Goal: Task Accomplishment & Management: Use online tool/utility

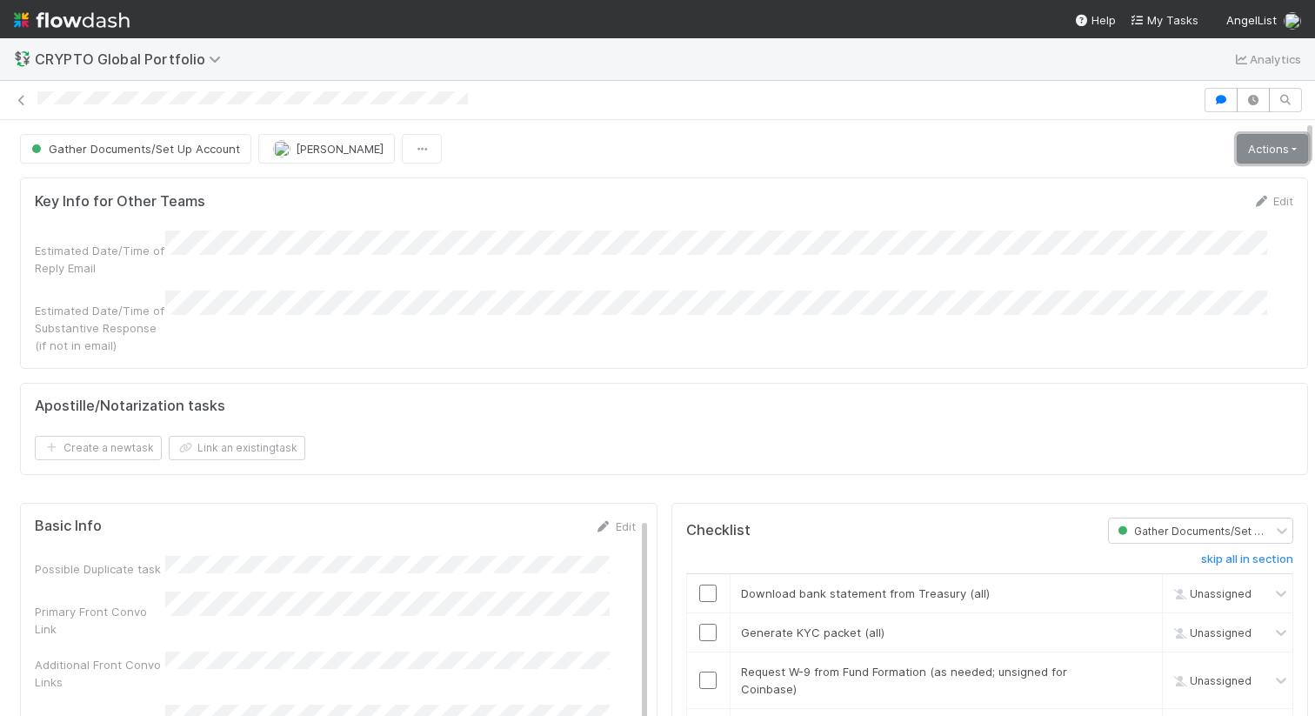
click at [1237, 151] on link "Actions" at bounding box center [1272, 149] width 71 height 30
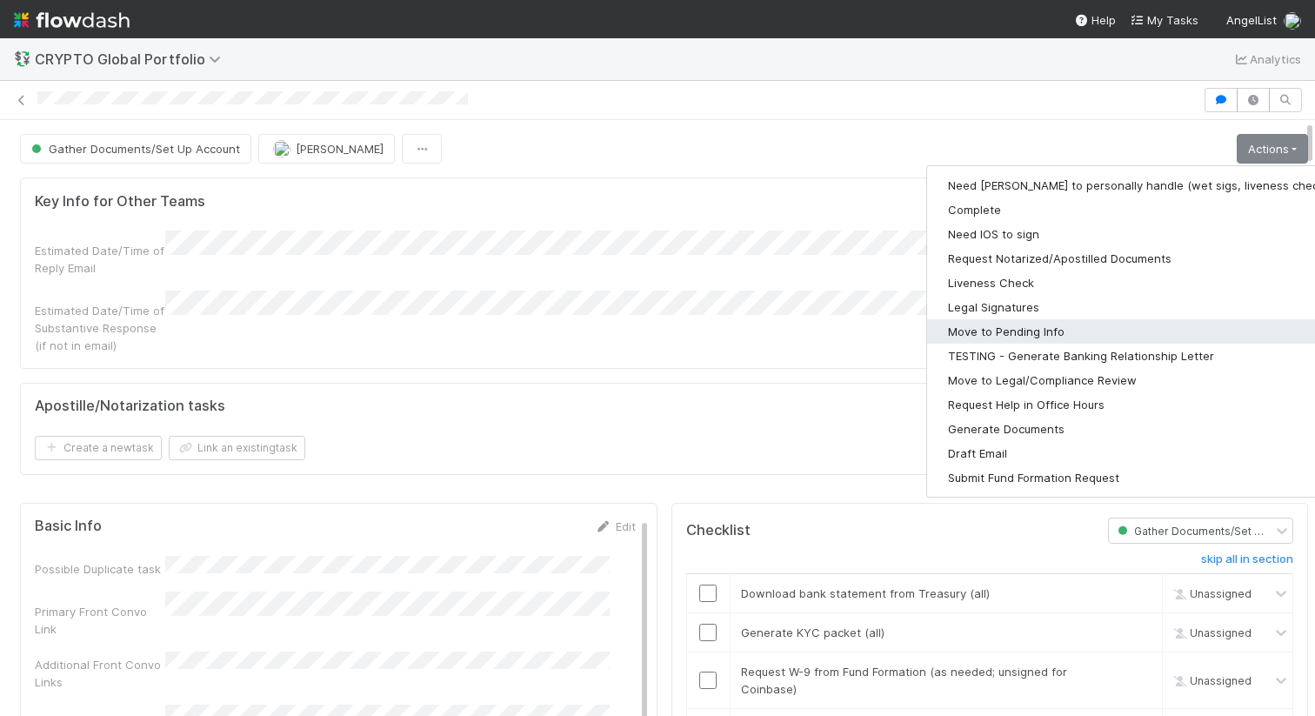
click at [1069, 334] on button "Move to Pending Info" at bounding box center [1153, 331] width 452 height 24
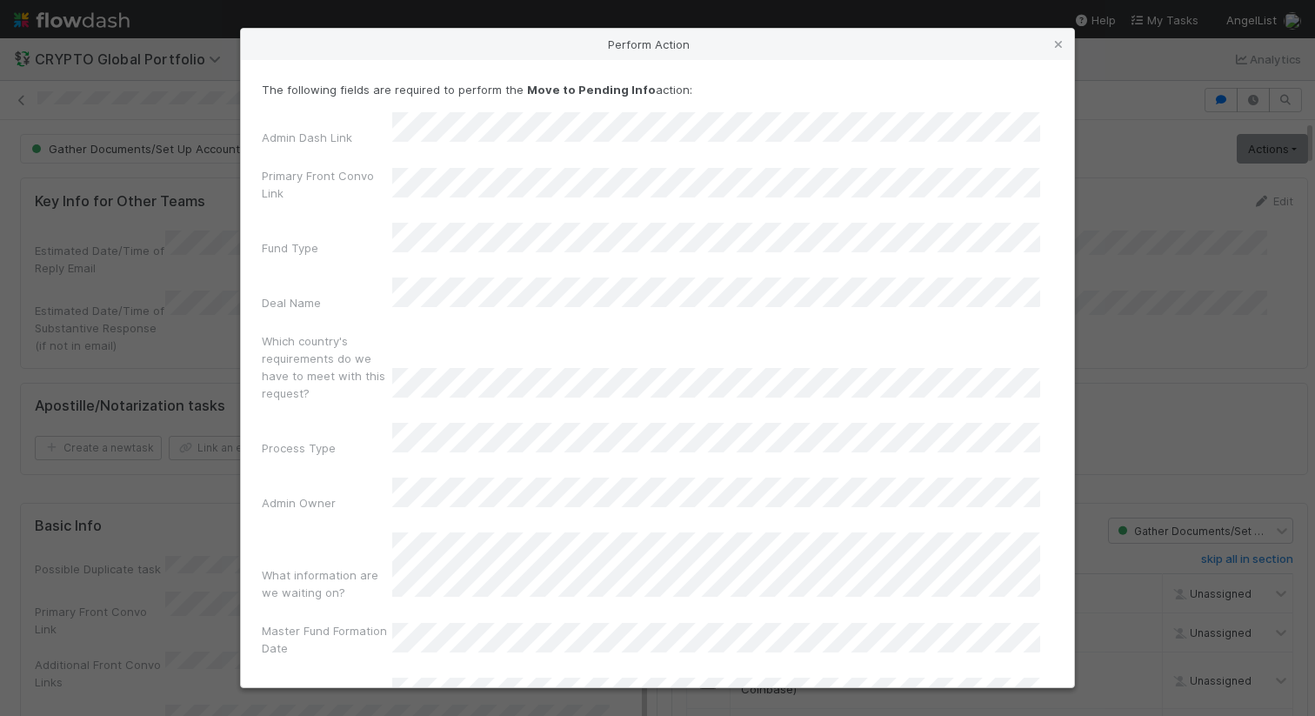
scroll to position [84, 0]
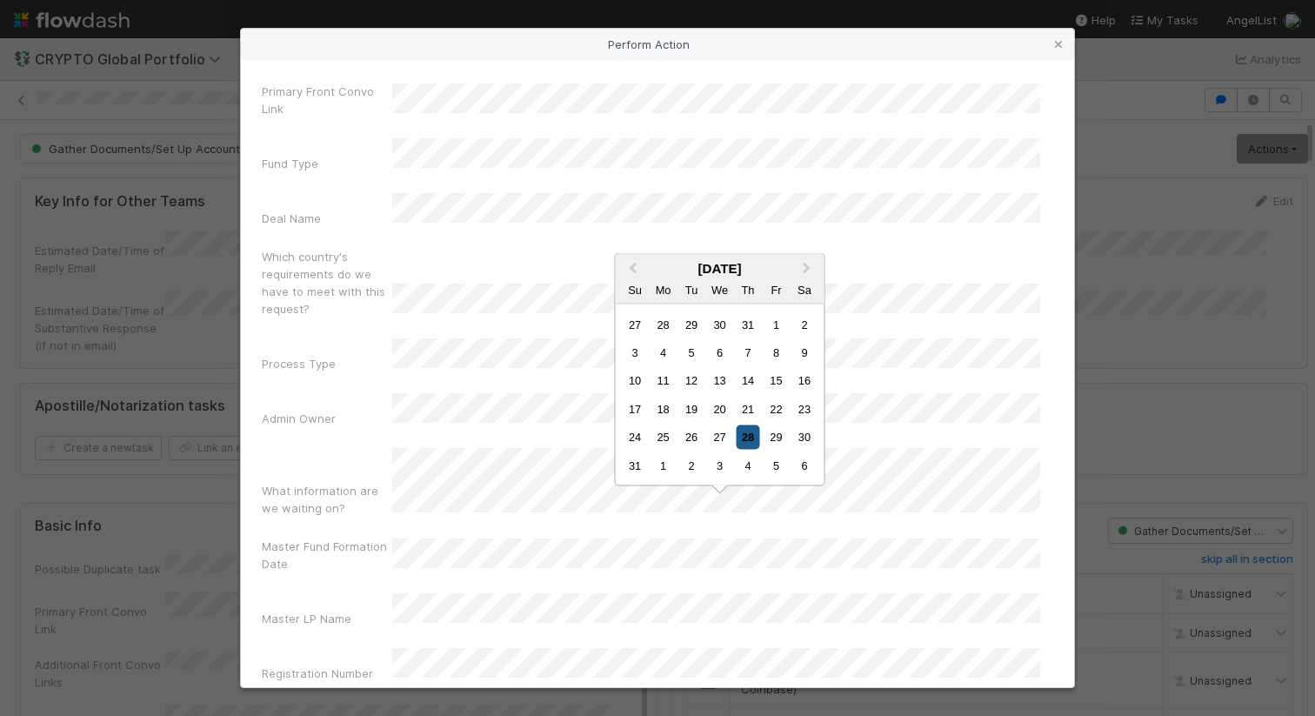
click at [750, 431] on div "28" at bounding box center [747, 436] width 23 height 23
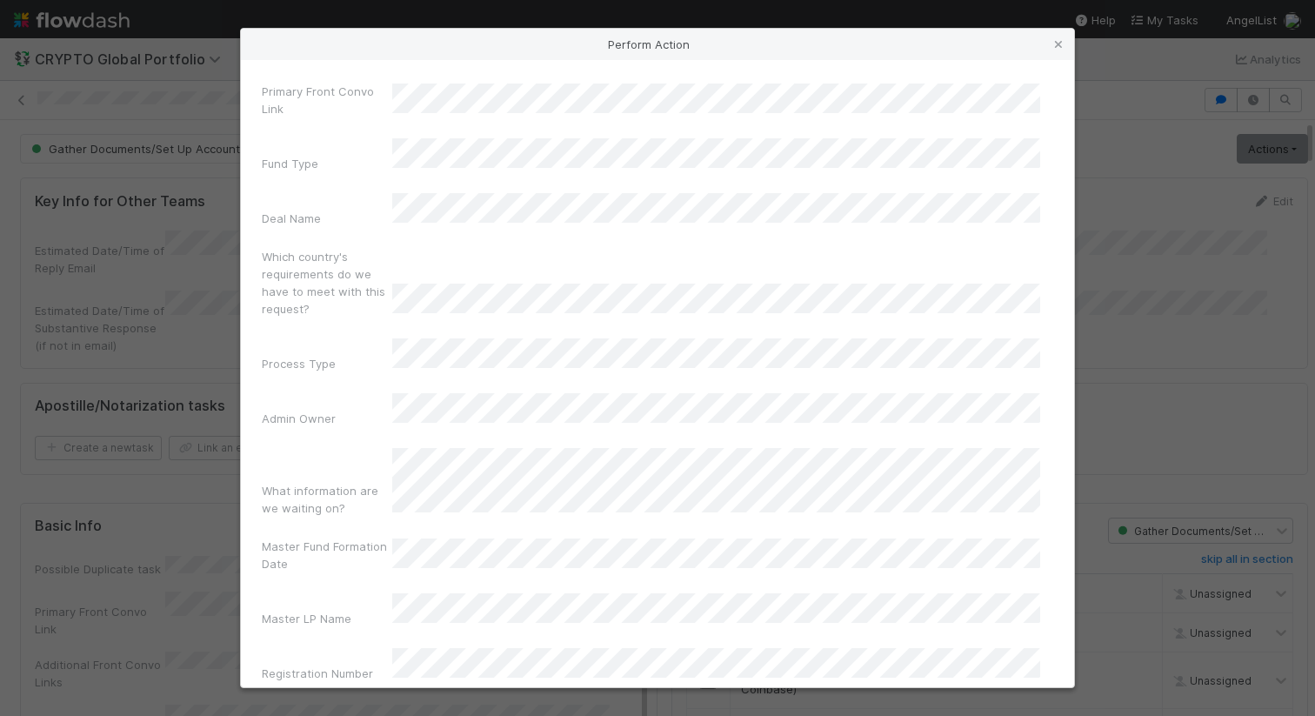
click at [601, 710] on button "Move to Pending Info" at bounding box center [657, 725] width 791 height 30
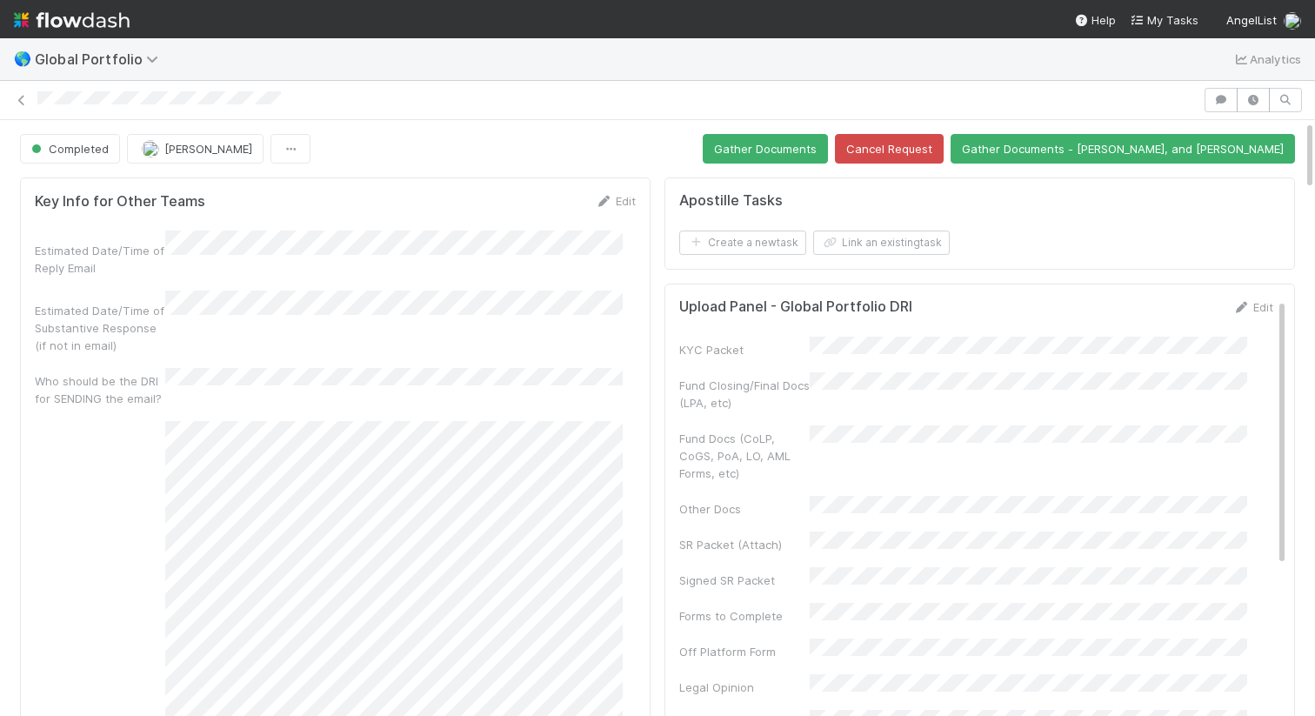
click at [664, 236] on div "Apostille Tasks Create a new task Link an existing task" at bounding box center [979, 223] width 630 height 92
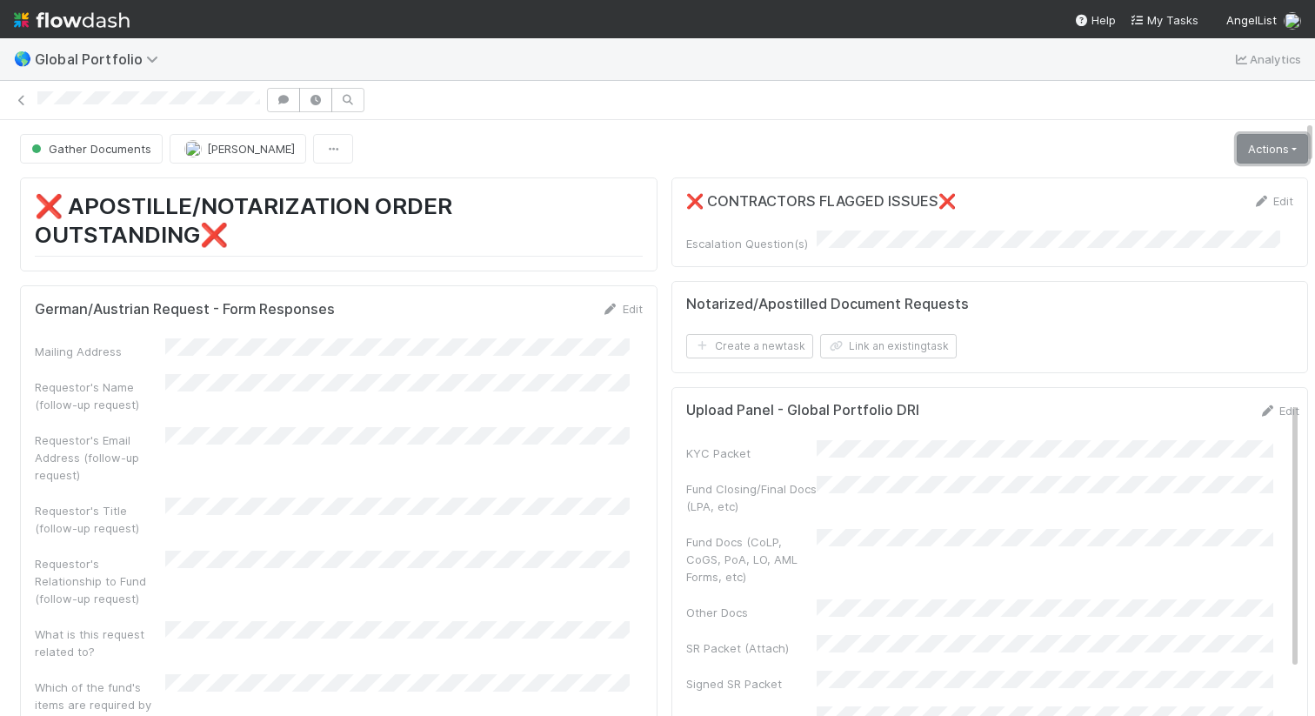
click at [1265, 147] on link "Actions" at bounding box center [1272, 149] width 71 height 30
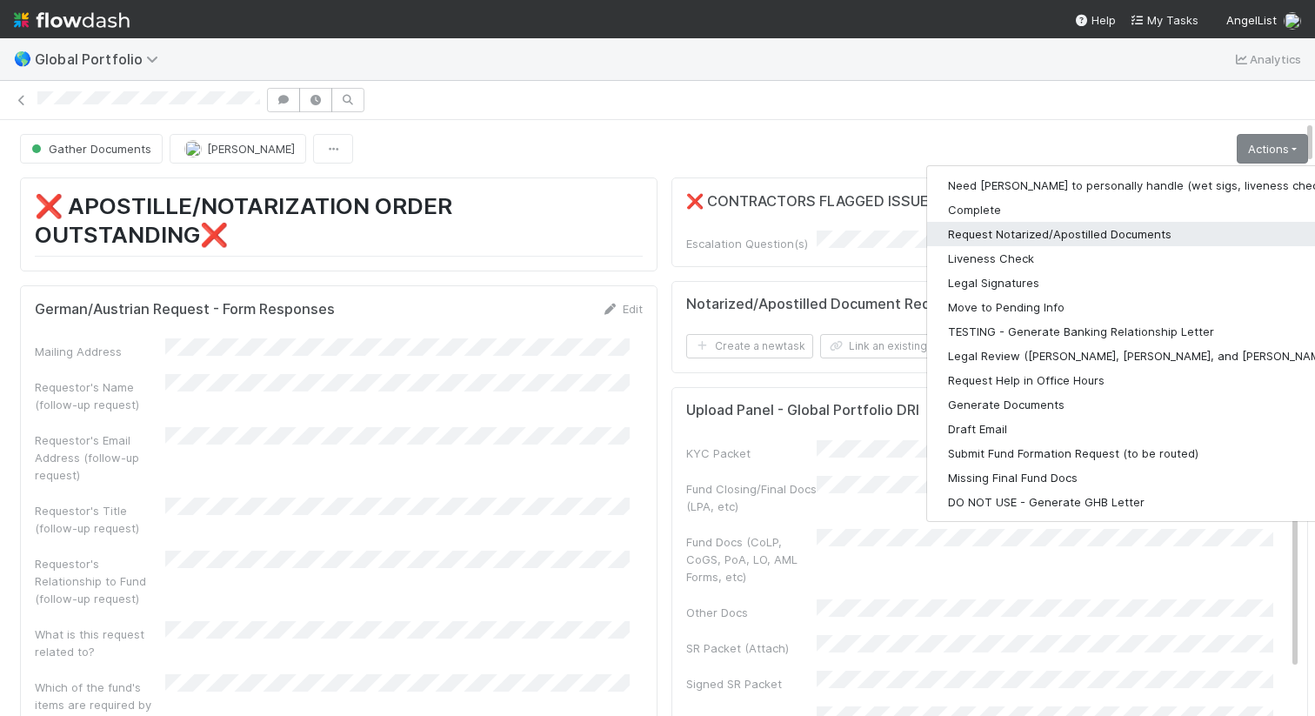
click at [1140, 227] on button "Request Notarized/Apostilled Documents" at bounding box center [1153, 234] width 452 height 24
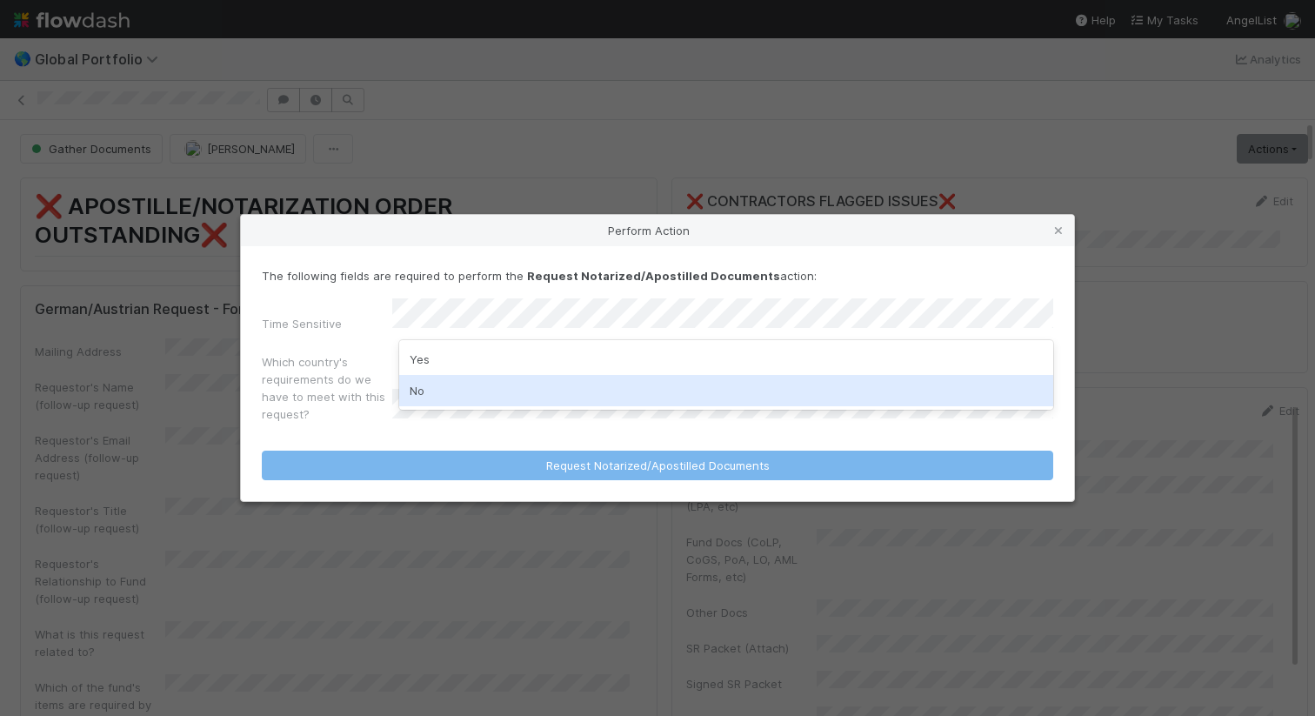
click at [744, 381] on div "No" at bounding box center [726, 390] width 654 height 31
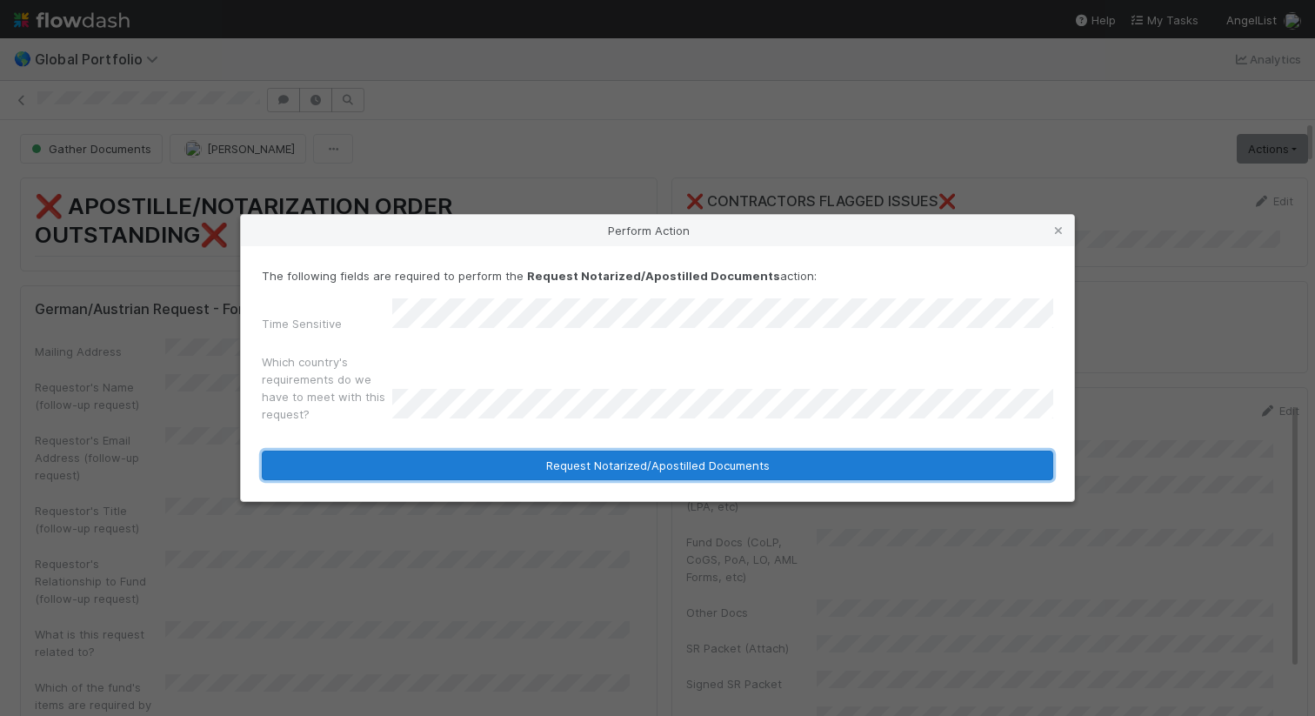
click at [710, 458] on button "Request Notarized/Apostilled Documents" at bounding box center [657, 465] width 791 height 30
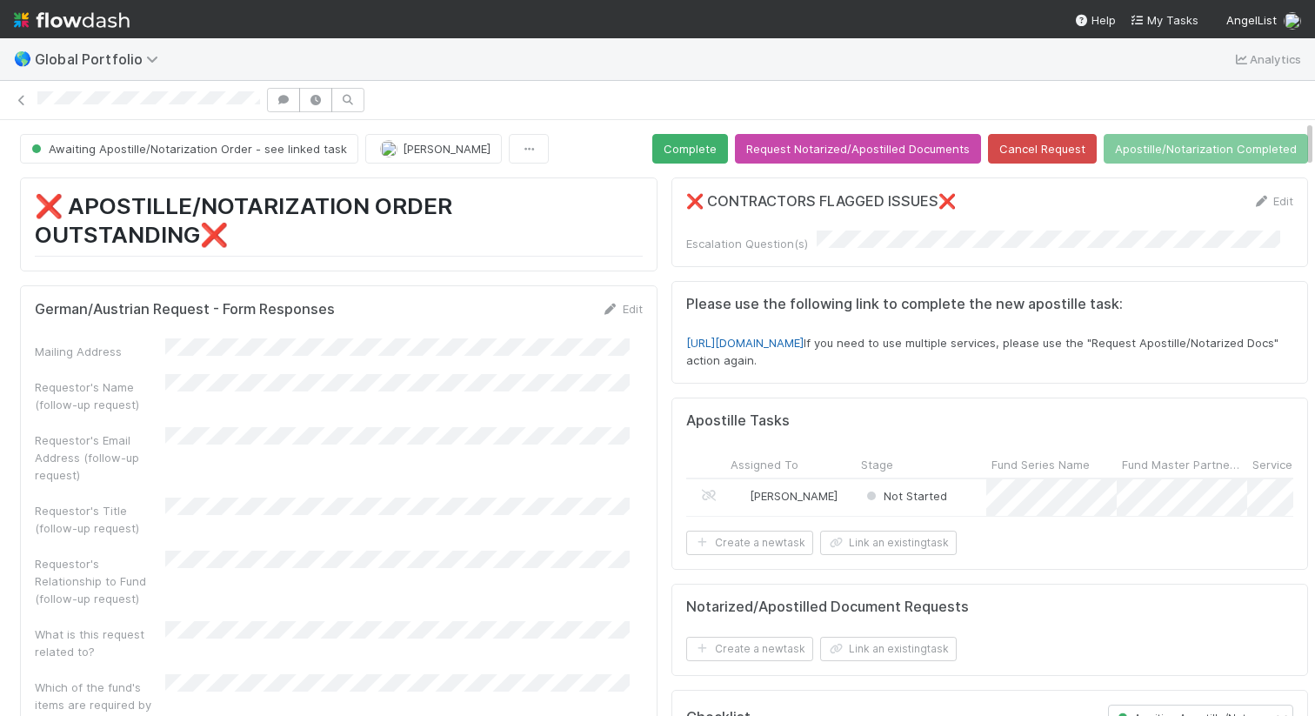
click at [787, 337] on link "https://forms.angellist.com/form_requests/YNxfyJnyF4XCmLn4ai2XqNwK" at bounding box center [744, 343] width 117 height 14
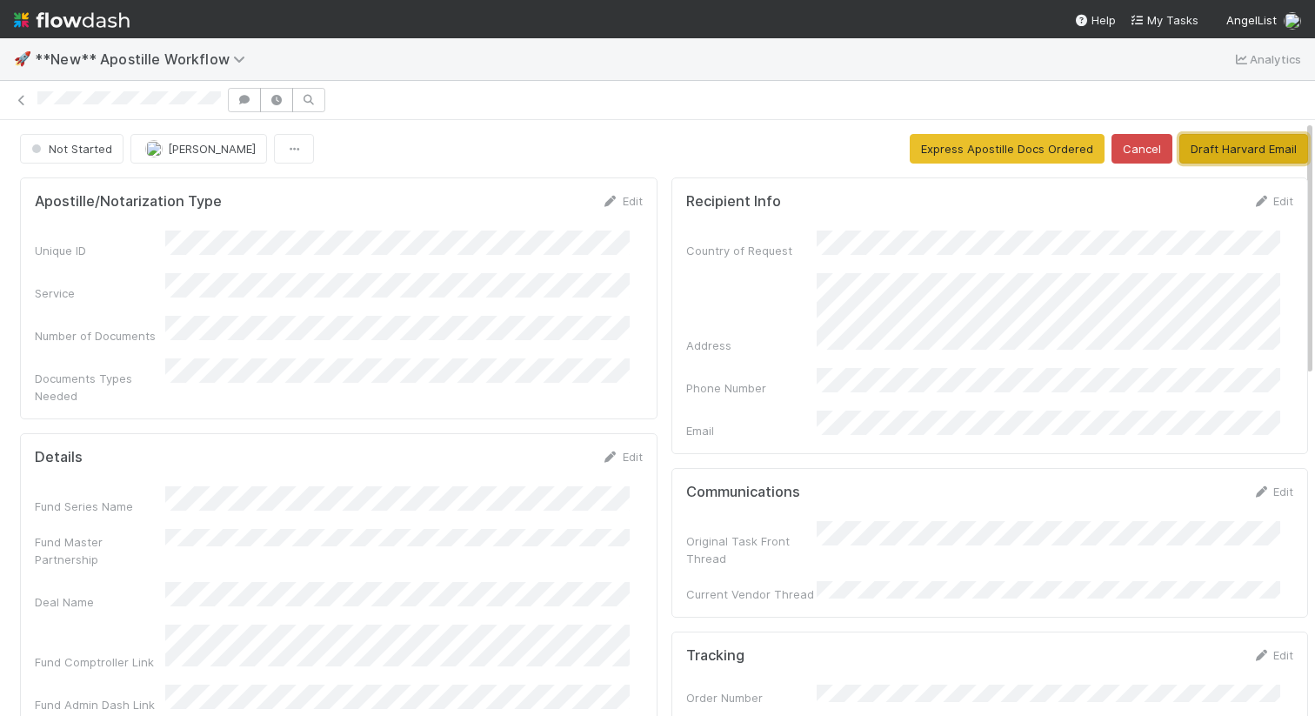
click at [1235, 157] on button "Draft Harvard Email" at bounding box center [1243, 149] width 129 height 30
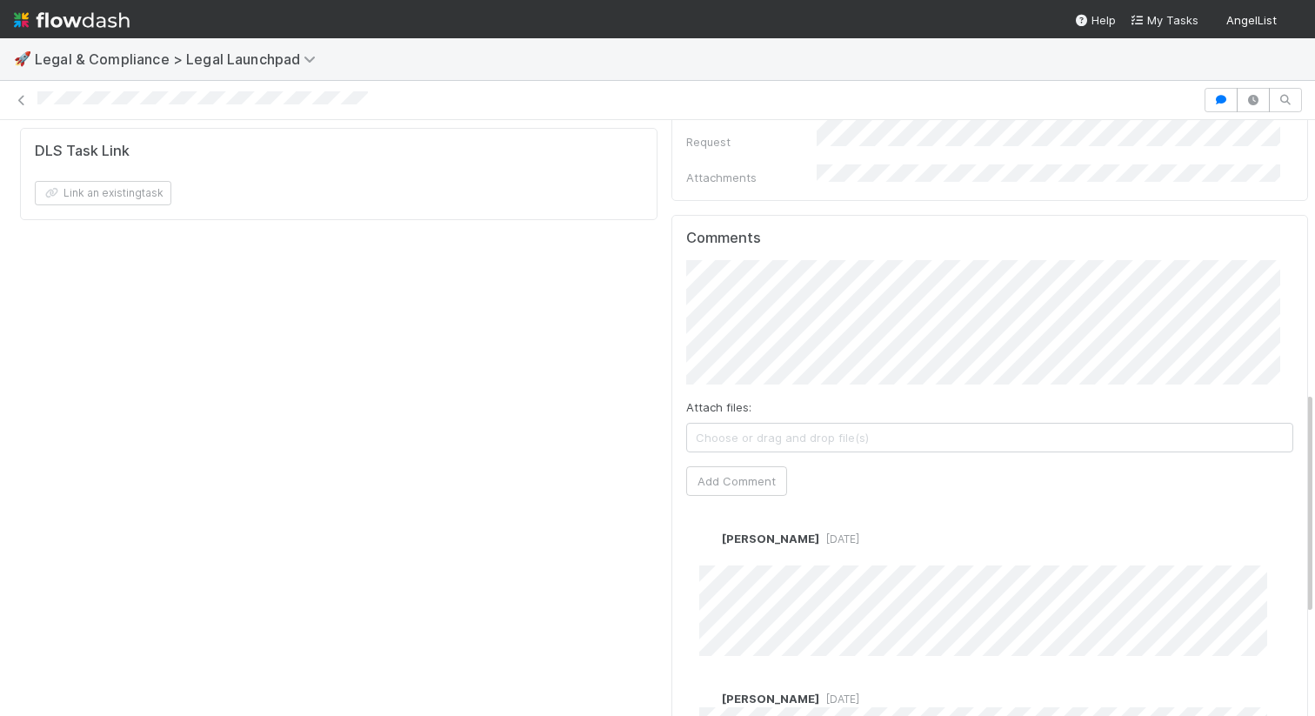
scroll to position [724, 0]
click at [770, 288] on span "[PERSON_NAME]" at bounding box center [762, 291] width 88 height 14
click at [719, 467] on button "Add Comment" at bounding box center [736, 482] width 101 height 30
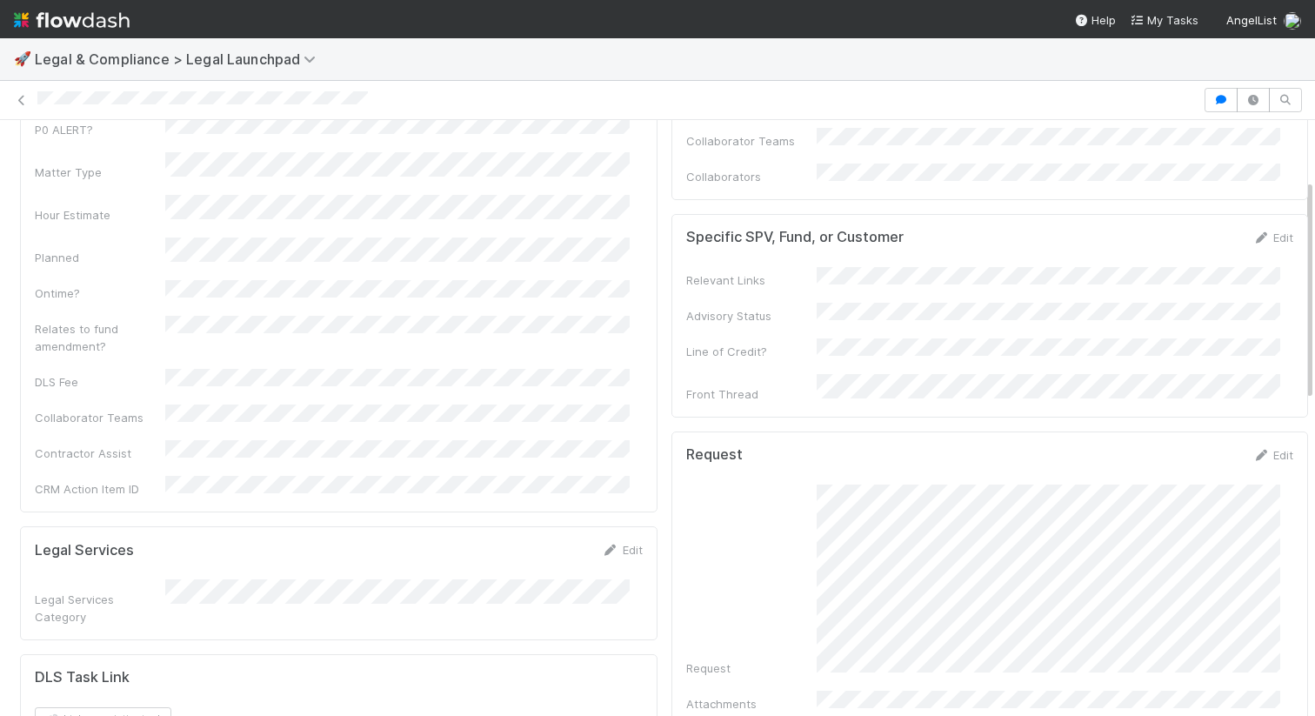
scroll to position [0, 0]
